Goal: Contribute content: Contribute content

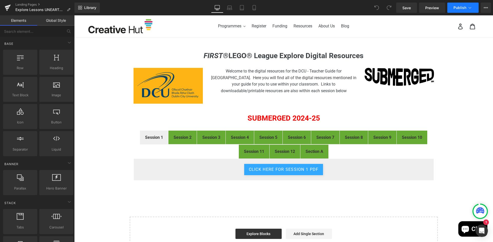
click at [472, 8] on button "Publish" at bounding box center [462, 8] width 31 height 10
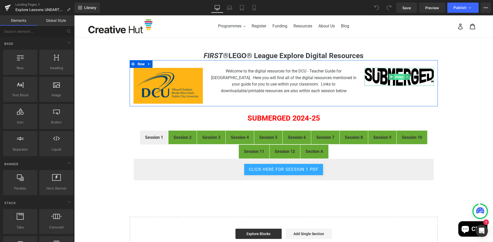
click at [397, 77] on span "Image" at bounding box center [399, 77] width 11 height 6
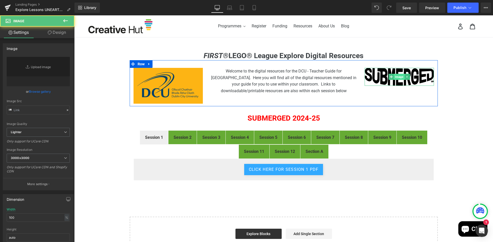
type input "[URL][DOMAIN_NAME]"
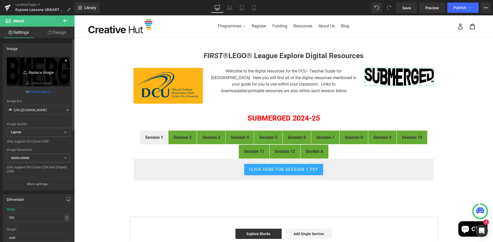
click at [38, 71] on icon "Replace Image" at bounding box center [38, 71] width 41 height 6
click at [36, 91] on link "Browse gallery" at bounding box center [40, 91] width 22 height 9
click at [34, 0] on div "Image You are previewing how the will restyle your page. You can not edit Eleme…" at bounding box center [246, 0] width 493 height 0
click at [40, 81] on link "Replace Image" at bounding box center [38, 72] width 63 height 30
type input "C:\fakepath\first_age_fll_unearthed_logo_vertical_rgb_fullcolor.png"
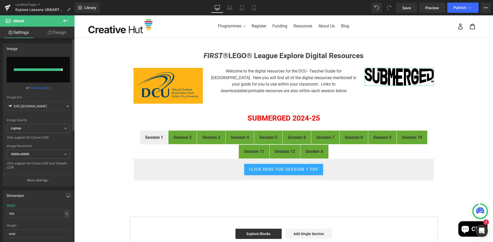
type input "[URL][DOMAIN_NAME]"
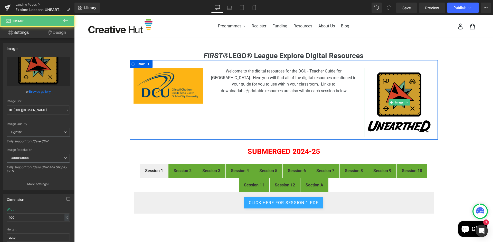
click at [409, 124] on img at bounding box center [398, 102] width 69 height 69
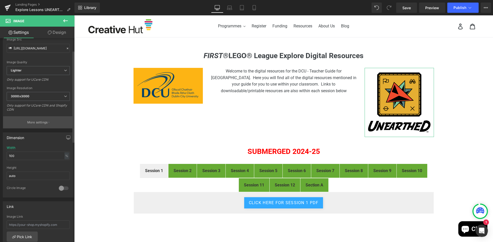
scroll to position [77, 0]
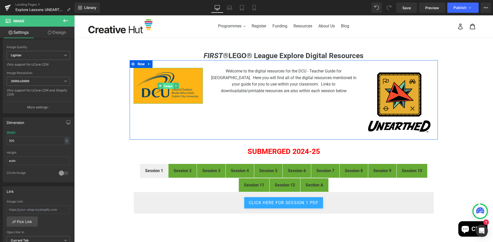
click at [166, 85] on span "Image" at bounding box center [168, 86] width 11 height 6
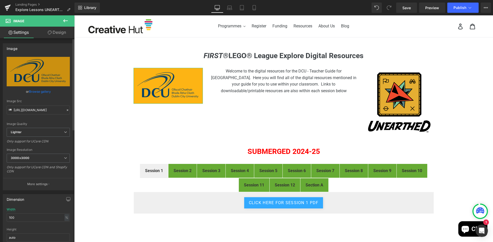
click at [38, 92] on link "Browse gallery" at bounding box center [40, 91] width 22 height 9
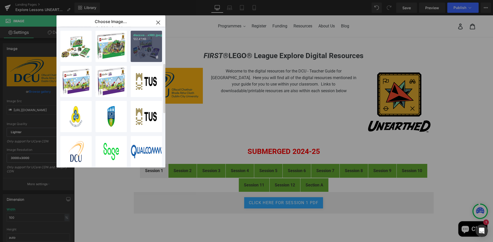
scroll to position [103, 0]
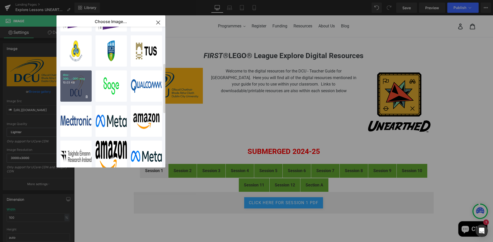
click at [80, 91] on div "dcu-300...-300.png 10.03 KB" at bounding box center [75, 86] width 31 height 31
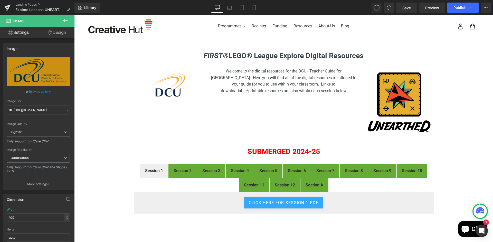
type input "[URL][DOMAIN_NAME]"
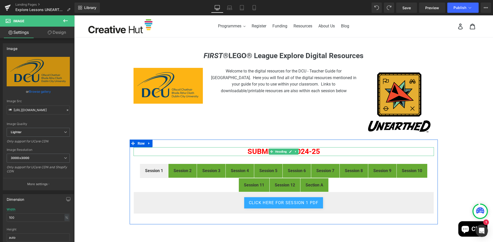
click at [272, 153] on span at bounding box center [271, 152] width 5 height 6
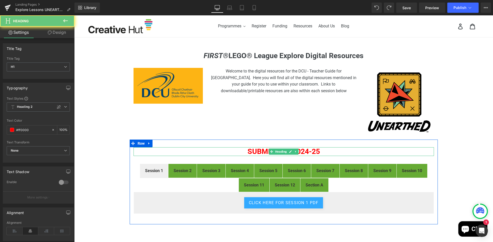
click at [258, 152] on h1 "SUBMERGED 2024-25" at bounding box center [283, 152] width 300 height 9
click at [262, 150] on h1 "SUBMERGED 2024-25" at bounding box center [283, 152] width 300 height 9
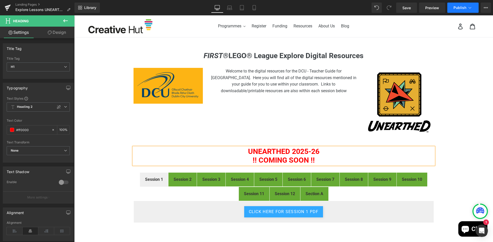
click at [472, 6] on icon at bounding box center [469, 7] width 5 height 5
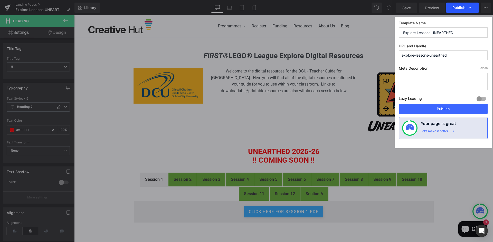
click at [459, 6] on span "Publish" at bounding box center [458, 7] width 13 height 5
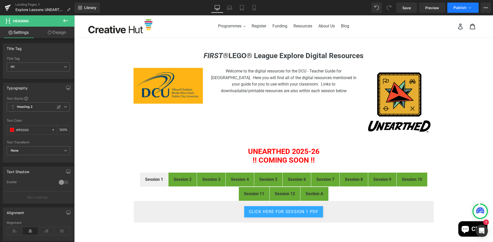
click at [454, 9] on span "Publish" at bounding box center [459, 8] width 13 height 4
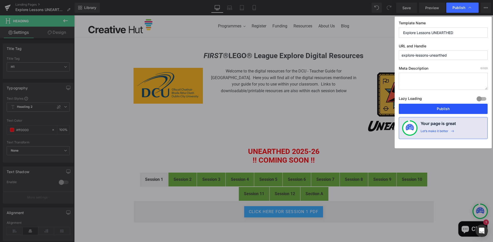
click at [448, 106] on button "Publish" at bounding box center [442, 109] width 89 height 10
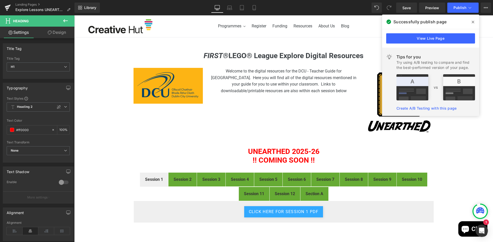
click at [473, 21] on icon at bounding box center [472, 22] width 3 height 4
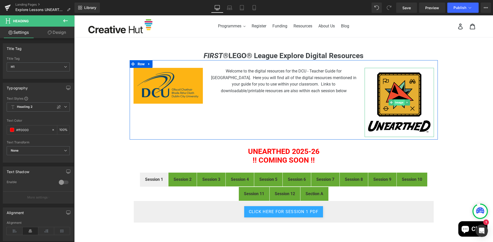
click at [394, 104] on span "Image" at bounding box center [399, 103] width 11 height 6
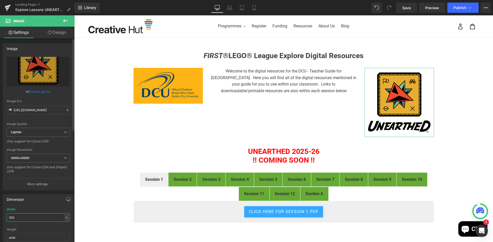
drag, startPoint x: 19, startPoint y: 219, endPoint x: 4, endPoint y: 219, distance: 14.4
click at [4, 219] on div "100% Width 100 % % px auto Height auto 0 Circle Image" at bounding box center [38, 233] width 70 height 51
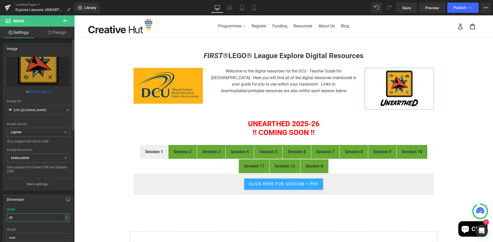
drag, startPoint x: 16, startPoint y: 218, endPoint x: 0, endPoint y: 222, distance: 16.7
click at [0, 221] on div "Dimension 60% Width 60 % % px auto Height auto 0 Circle Image" at bounding box center [38, 225] width 77 height 69
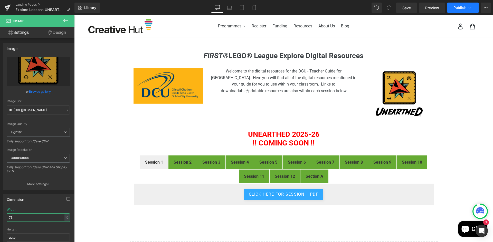
type input "75"
click at [459, 6] on span "Publish" at bounding box center [459, 8] width 13 height 4
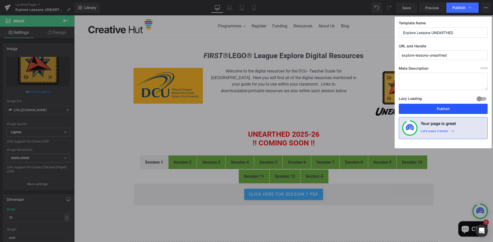
click at [445, 113] on button "Publish" at bounding box center [442, 109] width 89 height 10
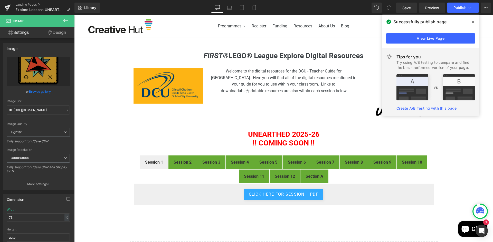
click at [474, 22] on span at bounding box center [472, 22] width 8 height 8
